Goal: Task Accomplishment & Management: Use online tool/utility

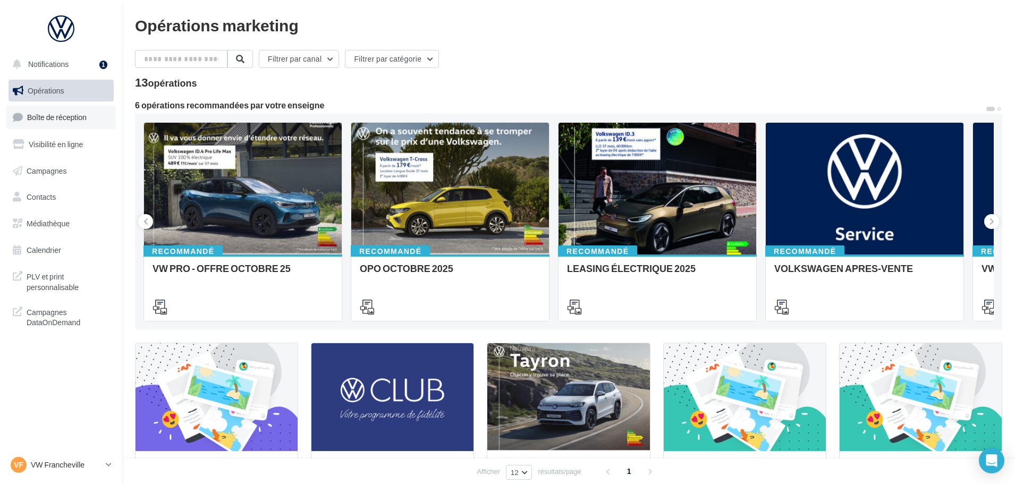
click at [85, 116] on span "Boîte de réception" at bounding box center [57, 117] width 60 height 9
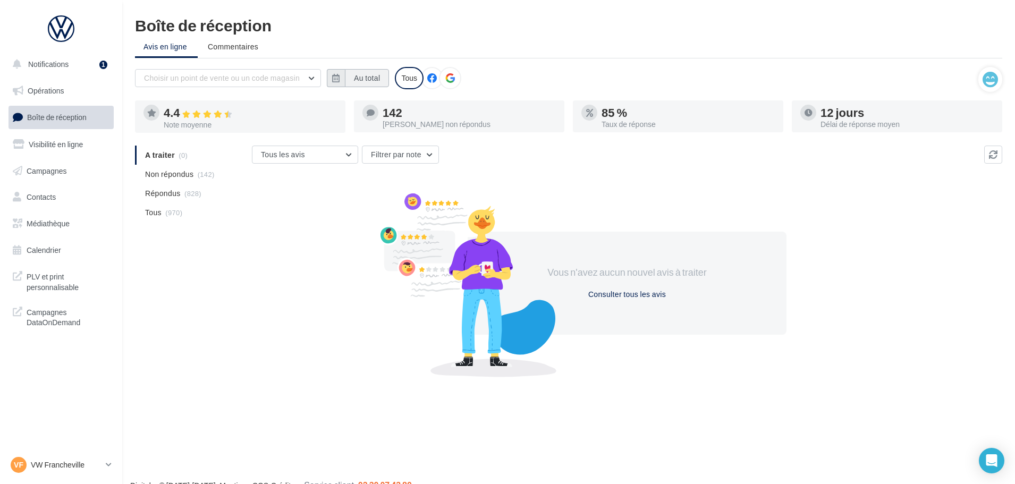
click at [370, 81] on button "Au total" at bounding box center [367, 78] width 44 height 18
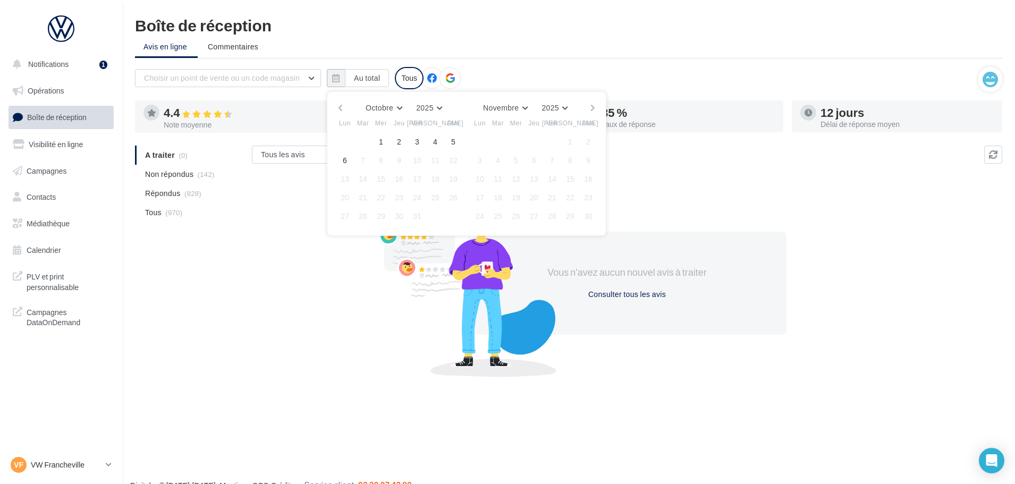
click at [345, 109] on div "Octobre [PERSON_NAME] Mars Avril Mai Juin Juillet Août Septembre Octobre Novemb…" at bounding box center [466, 107] width 243 height 15
click at [341, 106] on button "button" at bounding box center [340, 107] width 9 height 15
click at [344, 106] on button "button" at bounding box center [340, 107] width 9 height 15
click at [448, 219] on button "31" at bounding box center [453, 216] width 16 height 16
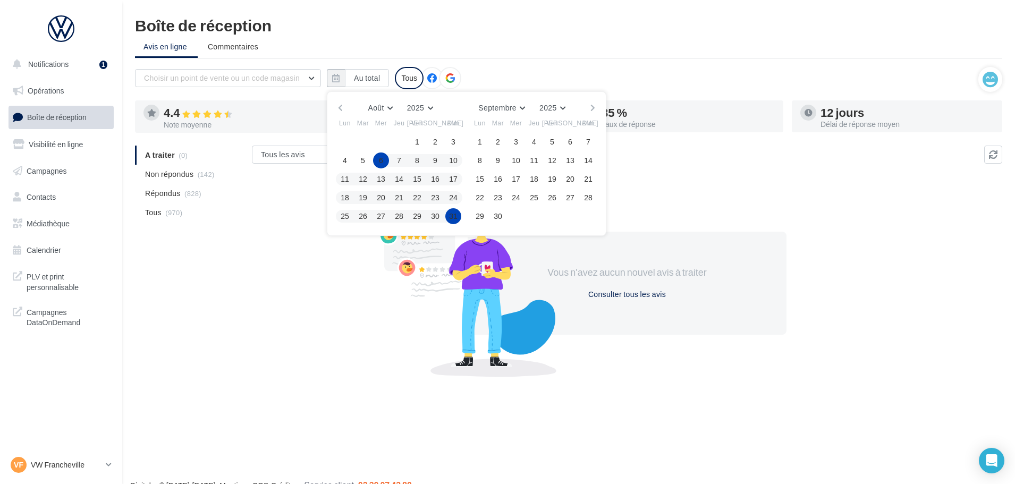
click at [341, 104] on button "button" at bounding box center [340, 107] width 9 height 15
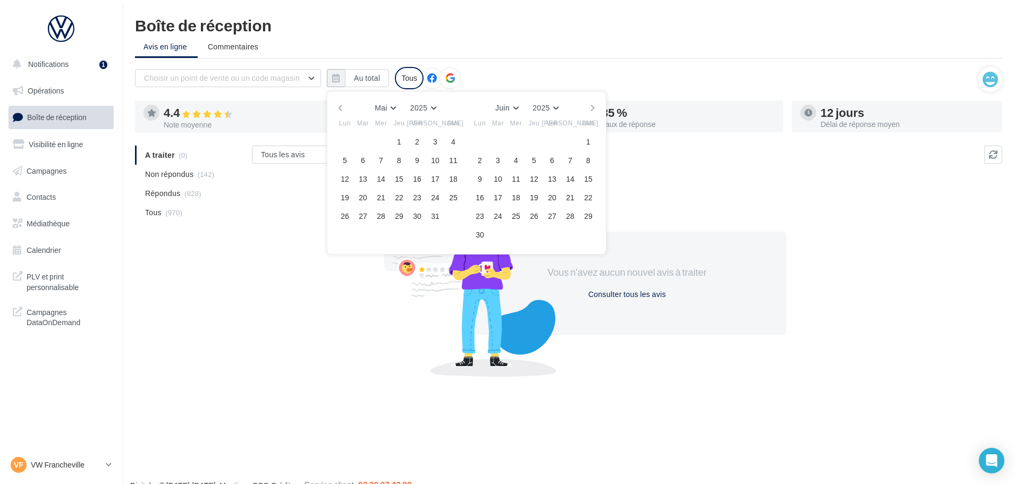
click at [342, 104] on button "button" at bounding box center [340, 107] width 9 height 15
click at [343, 104] on button "button" at bounding box center [340, 107] width 9 height 15
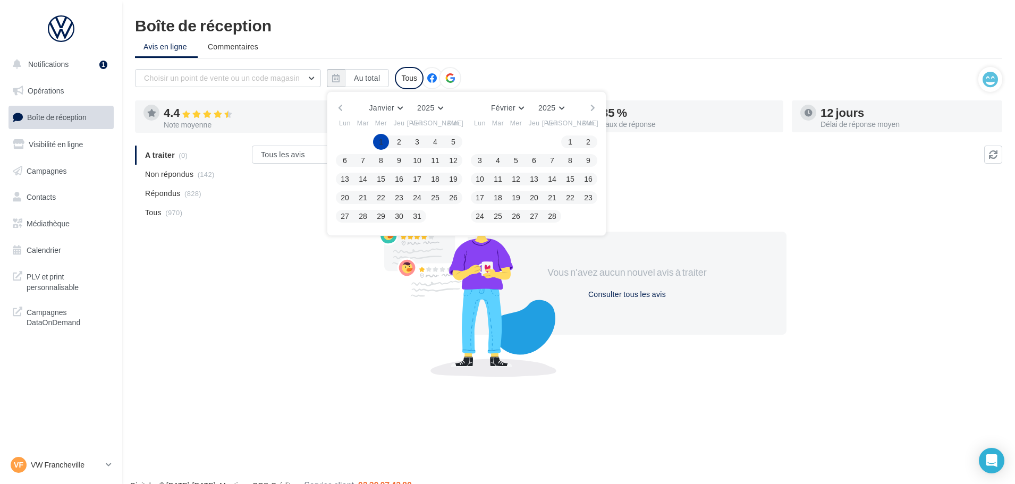
click at [387, 143] on button "1" at bounding box center [381, 142] width 16 height 16
